Goal: Communication & Community: Ask a question

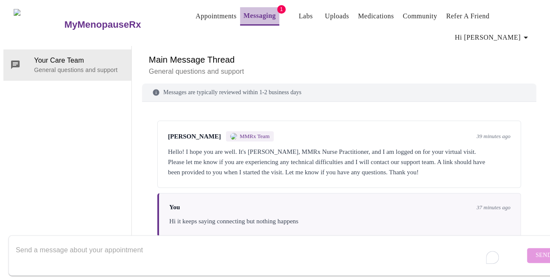
click at [243, 11] on link "Messaging" at bounding box center [259, 16] width 32 height 12
click at [202, 11] on link "Appointments" at bounding box center [216, 16] width 41 height 12
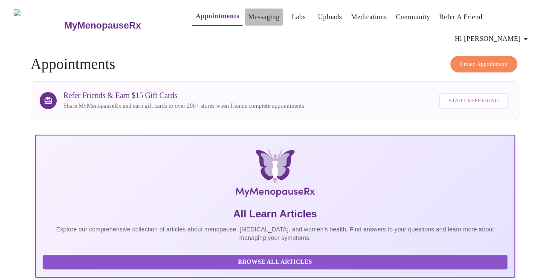
click at [249, 15] on link "Messaging" at bounding box center [263, 17] width 31 height 12
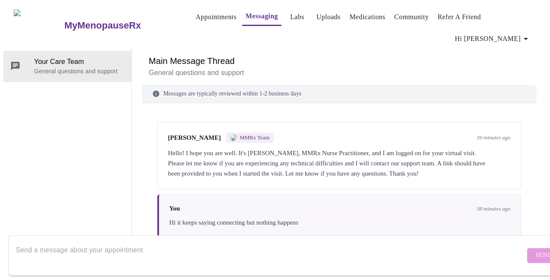
click at [290, 17] on link "Labs" at bounding box center [297, 17] width 14 height 12
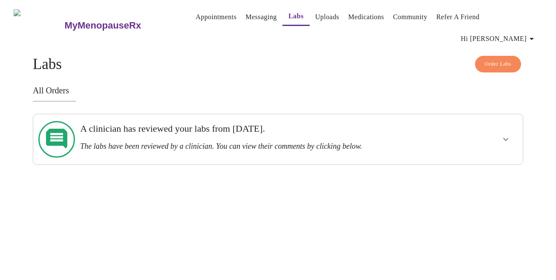
click at [365, 16] on link "Medications" at bounding box center [366, 17] width 36 height 12
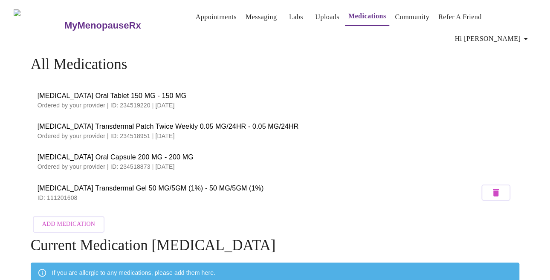
click at [250, 17] on link "Messaging" at bounding box center [261, 17] width 31 height 12
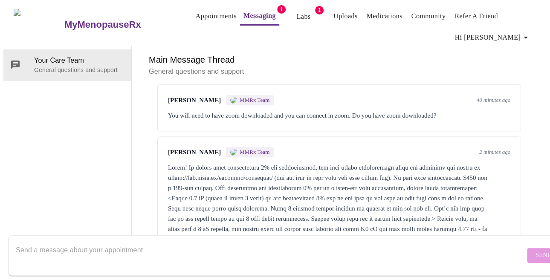
scroll to position [330, 0]
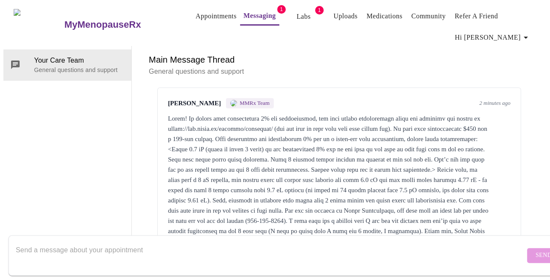
click at [28, 242] on textarea "Send a message about your appointment" at bounding box center [270, 255] width 509 height 27
click at [296, 12] on link "Labs" at bounding box center [303, 17] width 14 height 12
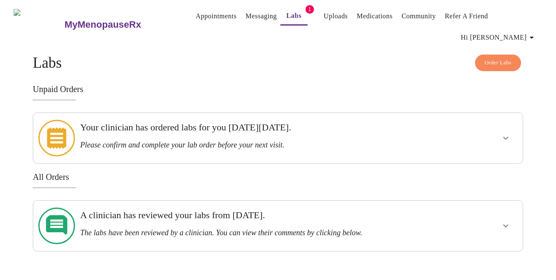
click at [507, 133] on icon "show more" at bounding box center [506, 138] width 10 height 10
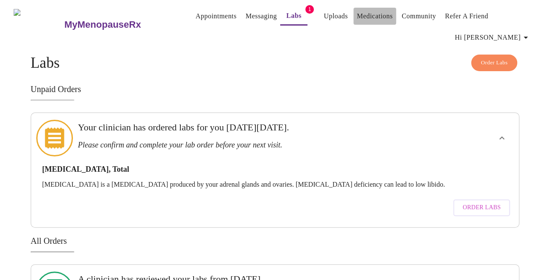
click at [369, 12] on link "Medications" at bounding box center [375, 16] width 36 height 12
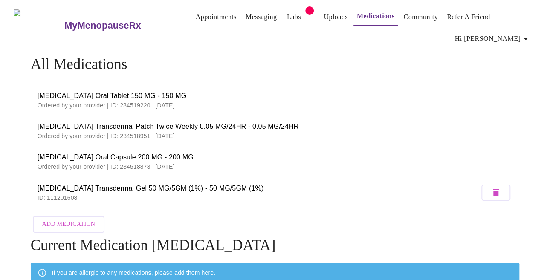
click at [249, 12] on link "Messaging" at bounding box center [261, 17] width 31 height 12
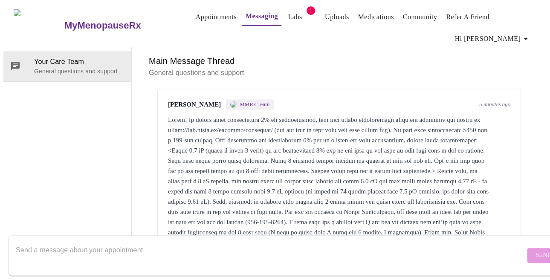
scroll to position [330, 0]
click at [33, 243] on textarea "To enrich screen reader interactions, please activate Accessibility in Grammarl…" at bounding box center [270, 255] width 509 height 27
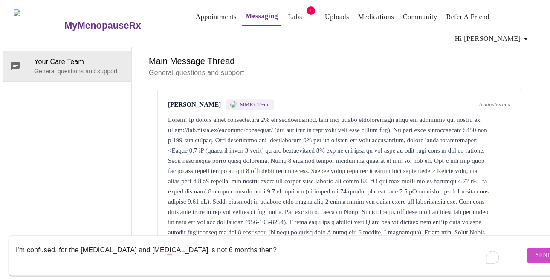
type textarea "I'm confused, for the [MEDICAL_DATA] and [MEDICAL_DATA] is not 6 months then?"
click at [536, 250] on span "Send" at bounding box center [544, 255] width 16 height 11
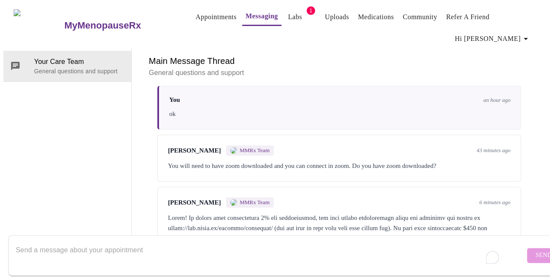
scroll to position [253, 0]
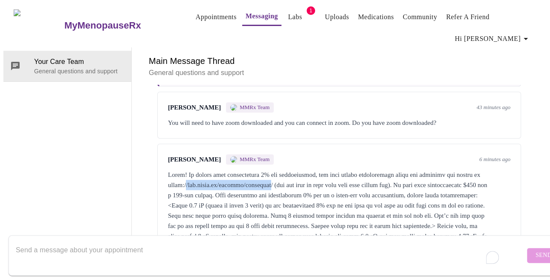
drag, startPoint x: 191, startPoint y: 149, endPoint x: 287, endPoint y: 148, distance: 96.4
click at [287, 170] on div at bounding box center [339, 236] width 342 height 133
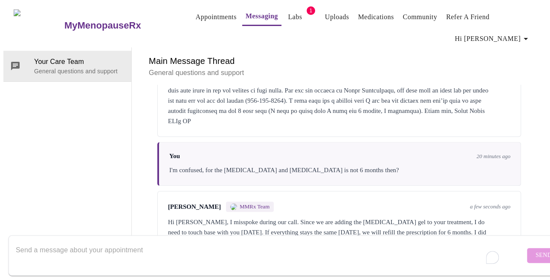
scroll to position [455, 0]
click at [56, 242] on textarea "To enrich screen reader interactions, please activate Accessibility in Grammarl…" at bounding box center [270, 255] width 509 height 27
type textarea "Got it, thanks."
click at [536, 250] on span "Send" at bounding box center [544, 255] width 16 height 11
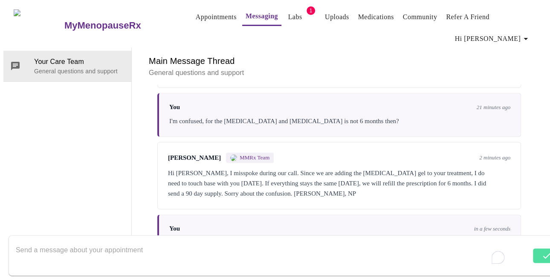
scroll to position [506, 0]
click at [70, 248] on textarea "To enrich screen reader interactions, please activate Accessibility in Grammarl…" at bounding box center [270, 255] width 509 height 27
type textarea "A"
